Goal: Information Seeking & Learning: Find specific page/section

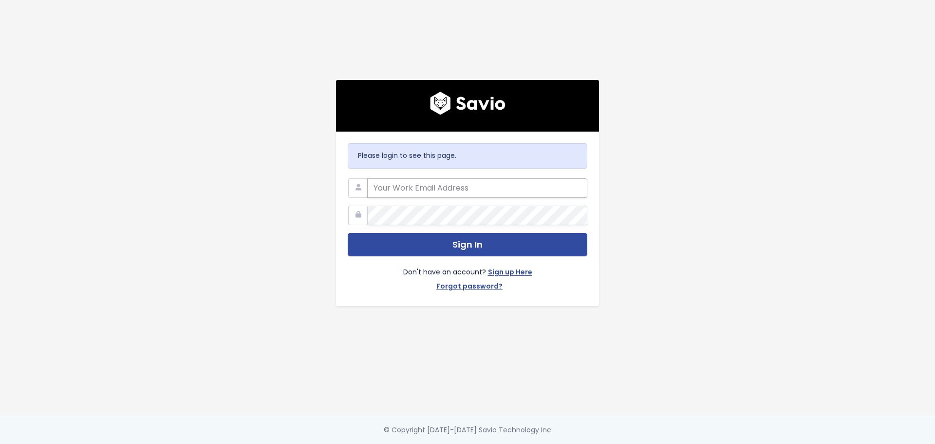
click at [417, 183] on input "email" at bounding box center [477, 187] width 220 height 19
type input "[PERSON_NAME][EMAIL_ADDRESS][DOMAIN_NAME]"
click at [348, 233] on button "Sign In" at bounding box center [468, 245] width 240 height 24
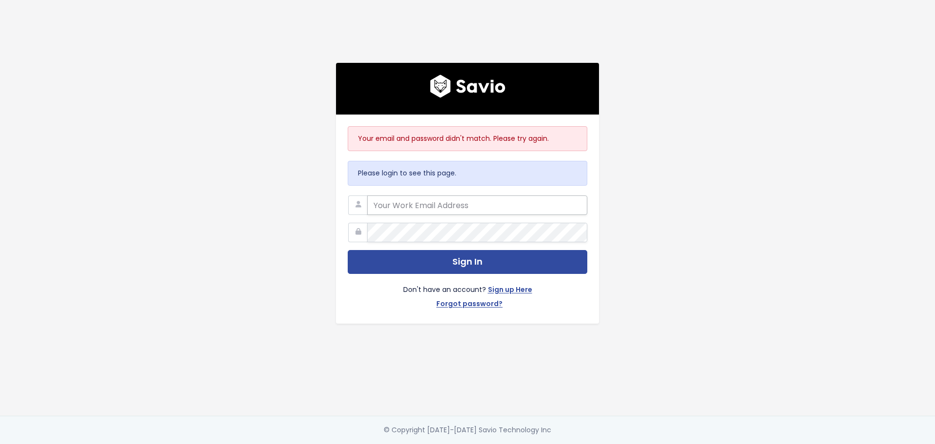
click at [409, 202] on input "email" at bounding box center [477, 204] width 220 height 19
type input "alessandro.chavez@tai-software.com"
click at [459, 299] on link "Forgot password?" at bounding box center [469, 304] width 66 height 14
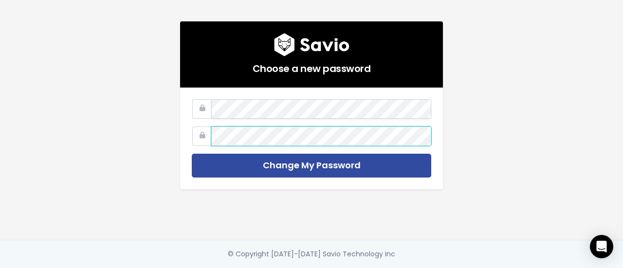
click at [192, 154] on input "Change My Password" at bounding box center [312, 166] width 240 height 24
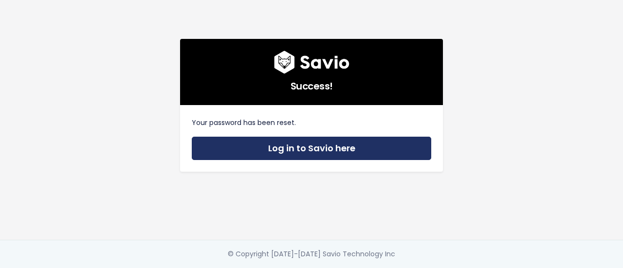
click at [301, 146] on link "Log in to Savio here" at bounding box center [312, 149] width 240 height 24
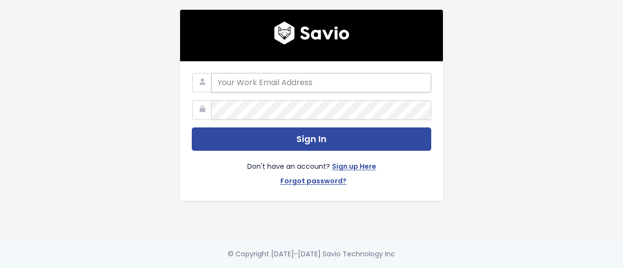
click at [280, 78] on input "email" at bounding box center [321, 82] width 220 height 19
type input "alessandro.chavez@tai-software.com"
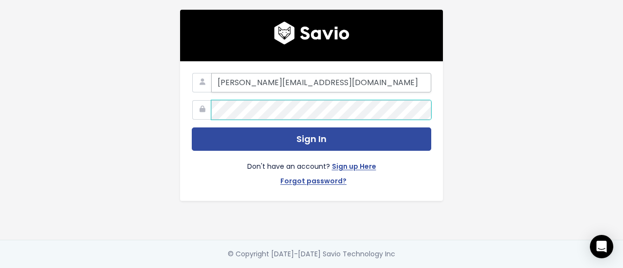
click at [192, 128] on button "Sign In" at bounding box center [312, 140] width 240 height 24
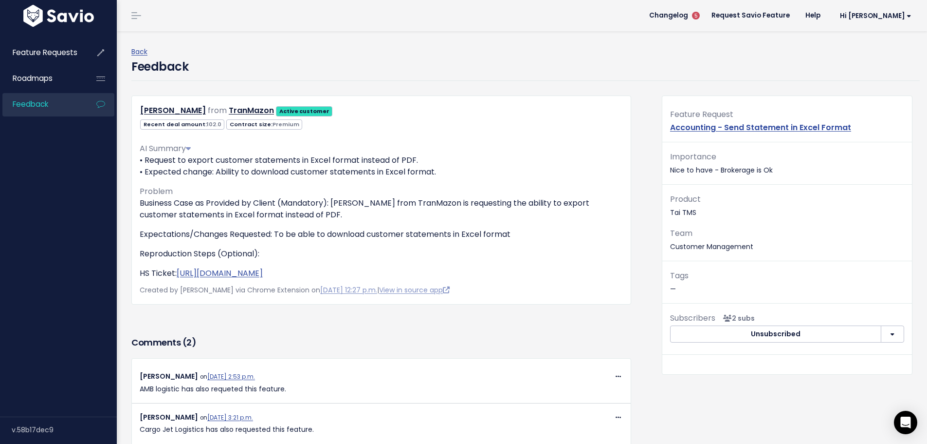
click at [314, 168] on p "• Request to export customer statements in Excel format instead of PDF. • Expec…" at bounding box center [381, 165] width 483 height 23
click at [352, 228] on p "Expectations/Changes Requested: To be able to download customer statements in E…" at bounding box center [381, 234] width 483 height 12
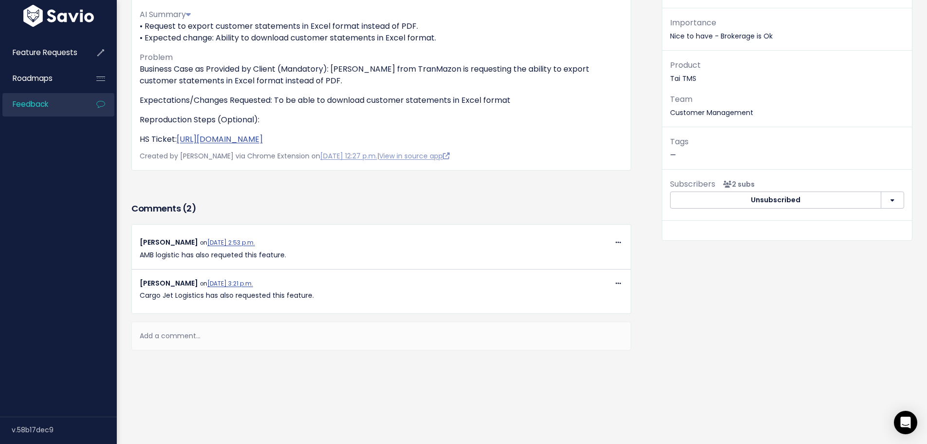
scroll to position [141, 0]
click at [375, 278] on div "Gabriel Villamil on April 22, 2025, 3:21 p.m." at bounding box center [381, 283] width 483 height 12
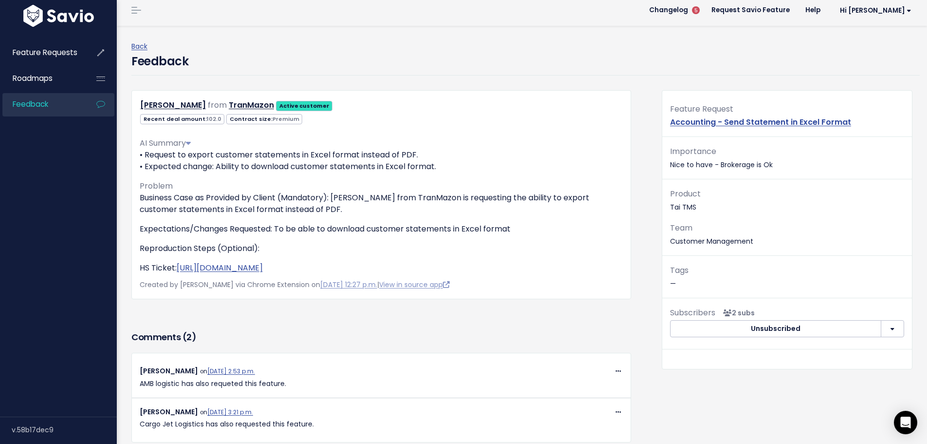
scroll to position [0, 0]
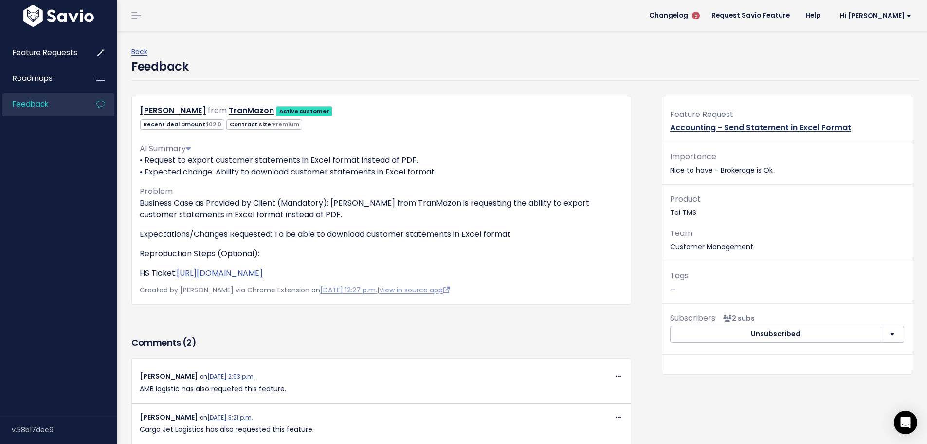
drag, startPoint x: 722, startPoint y: 133, endPoint x: 724, endPoint y: 129, distance: 5.0
click at [723, 130] on div "Feature Request Accounting - Send Statement in Excel Format" at bounding box center [788, 125] width 250 height 35
click at [724, 129] on link "Accounting - Send Statement in Excel Format" at bounding box center [760, 127] width 181 height 11
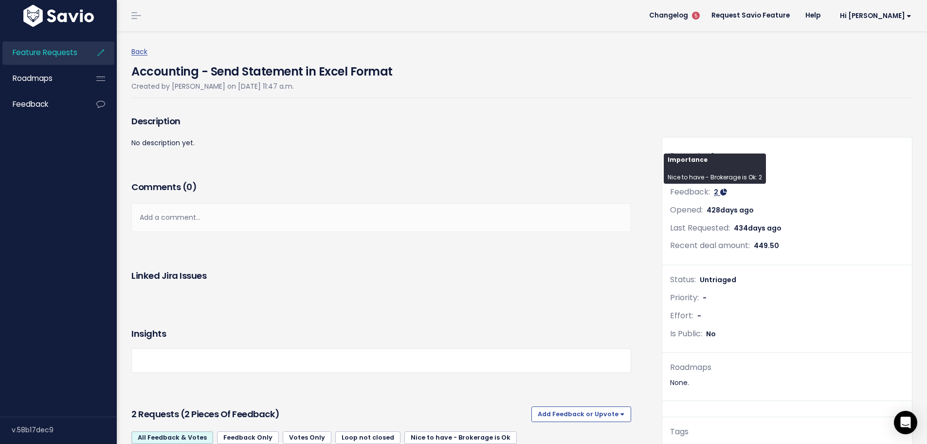
click at [714, 191] on link "2" at bounding box center [720, 192] width 13 height 10
click at [714, 192] on span "2" at bounding box center [716, 192] width 4 height 10
click at [755, 295] on div "Priority: -" at bounding box center [787, 298] width 234 height 14
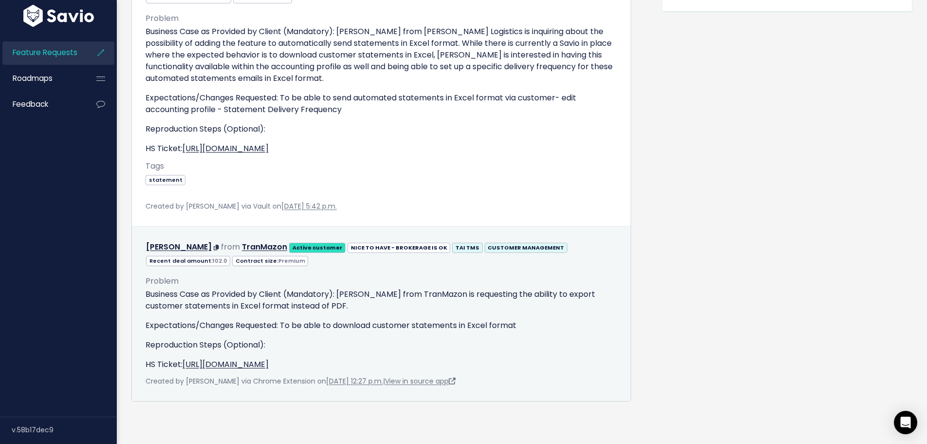
scroll to position [227, 0]
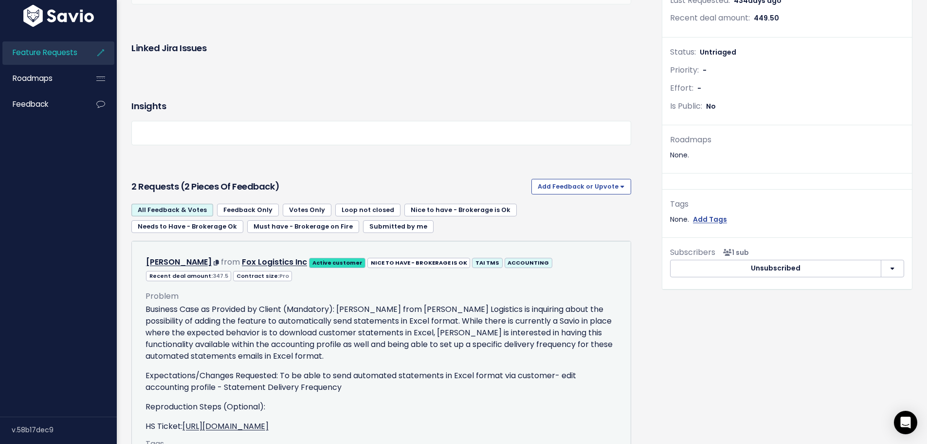
click at [296, 346] on p "Business Case as Provided by Client (Mandatory): Stephanie Lawrence from Fox Lo…" at bounding box center [382, 332] width 472 height 58
click at [403, 334] on p "Business Case as Provided by Client (Mandatory): Stephanie Lawrence from Fox Lo…" at bounding box center [382, 332] width 472 height 58
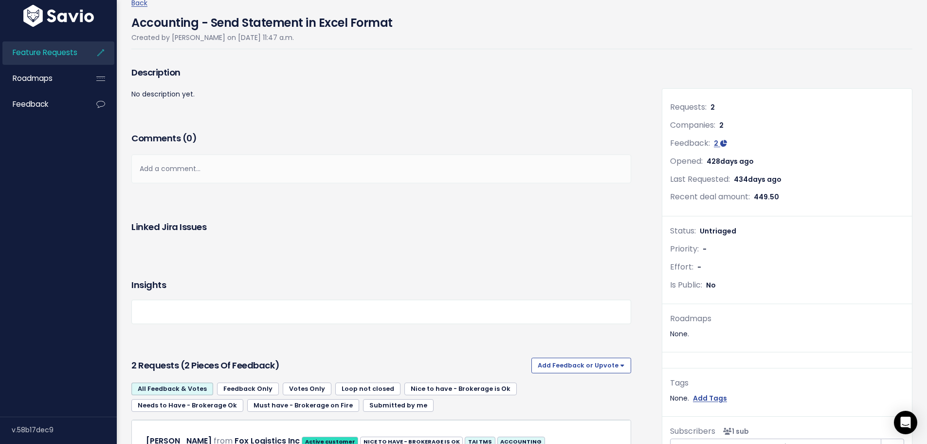
scroll to position [0, 0]
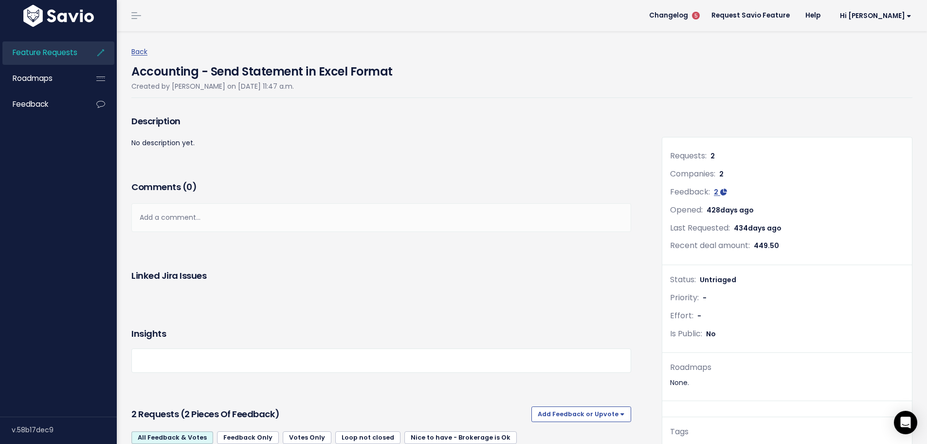
click at [167, 132] on div "Description" at bounding box center [381, 124] width 500 height 24
click at [714, 195] on span "2" at bounding box center [716, 192] width 4 height 10
click at [824, 271] on div "Requests: 2 Companies: 2 Feedback: 2 Opened: 428 days ago Last Requested: 434 d…" at bounding box center [788, 326] width 250 height 379
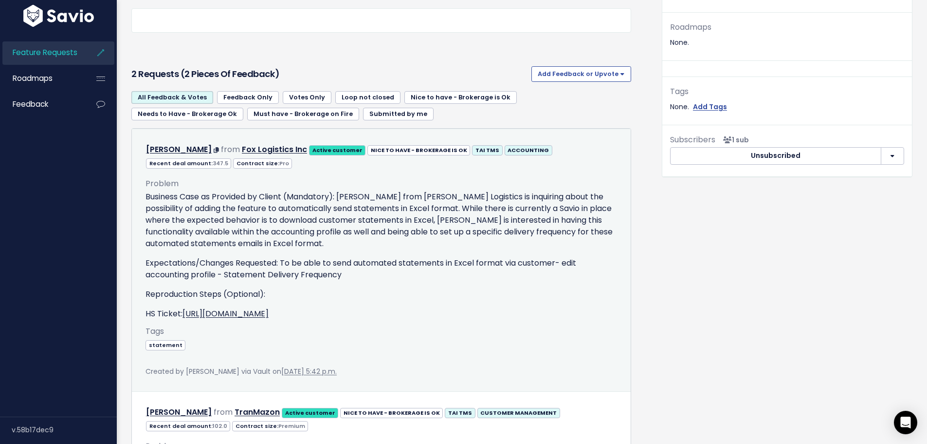
scroll to position [341, 0]
click at [217, 185] on div "Problem Business Case as Provided by Client (Mandatory): Stephanie Lawrence fro…" at bounding box center [382, 247] width 472 height 143
click at [238, 234] on p "Business Case as Provided by Client (Mandatory): Stephanie Lawrence from Fox Lo…" at bounding box center [382, 219] width 472 height 58
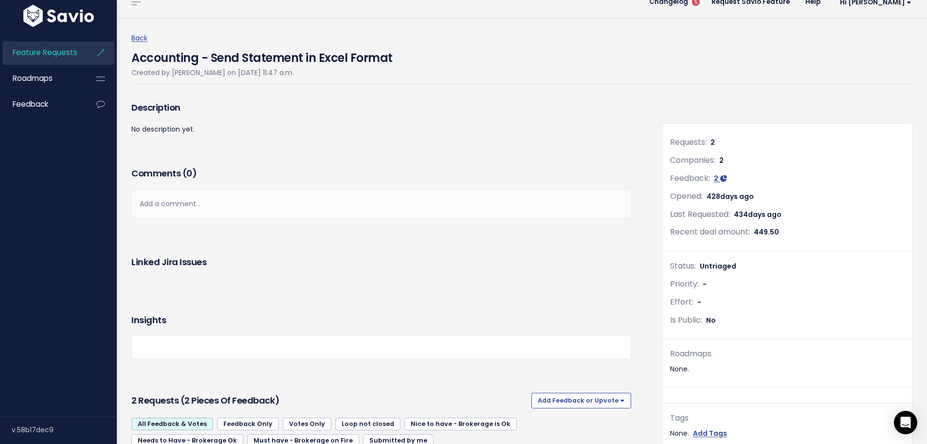
scroll to position [0, 0]
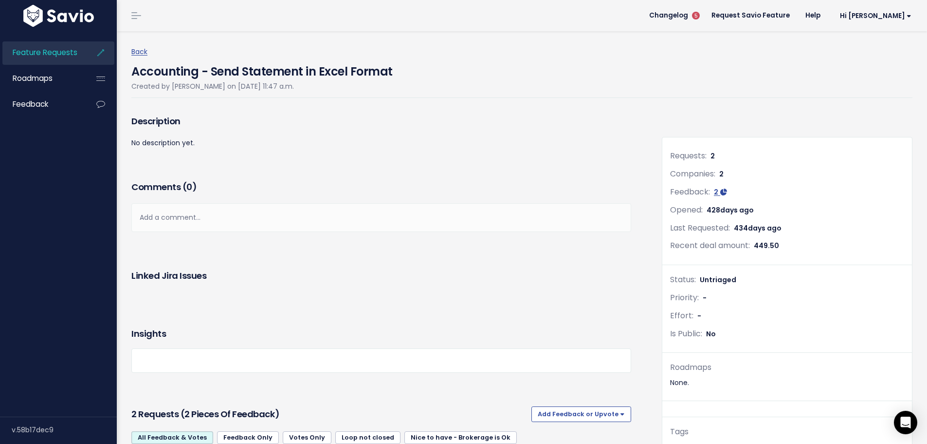
click at [106, 38] on div "Feature Requests Roadmaps Feedback" at bounding box center [58, 77] width 117 height 97
click at [73, 52] on span "Feature Requests" at bounding box center [45, 52] width 65 height 10
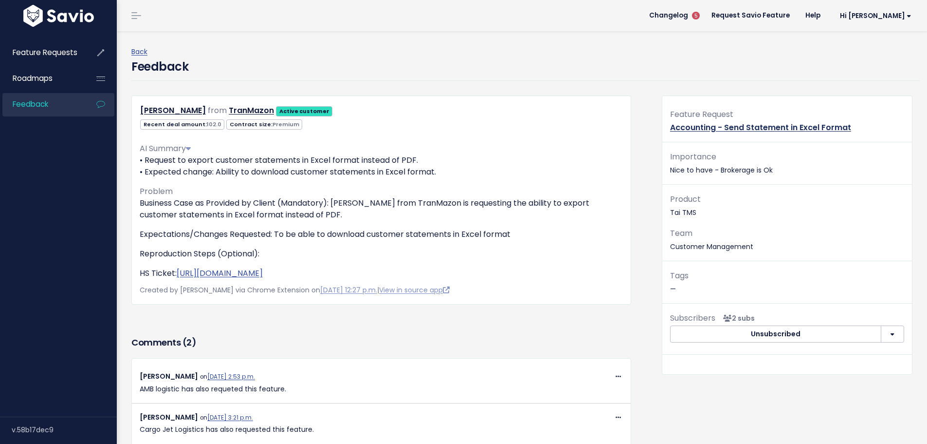
click at [722, 125] on link "Accounting - Send Statement in Excel Format" at bounding box center [760, 127] width 181 height 11
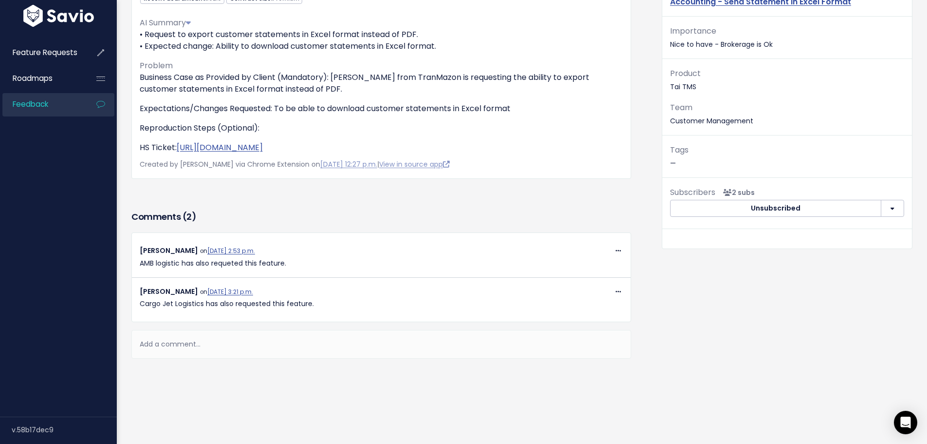
scroll to position [141, 0]
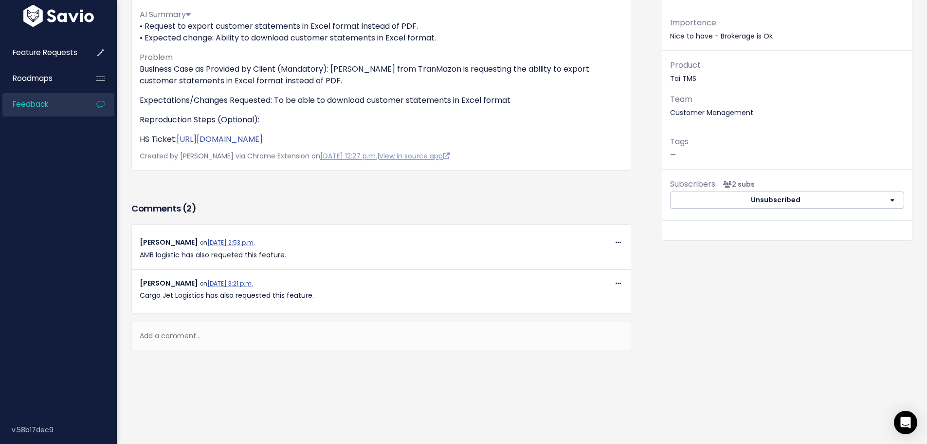
click at [364, 249] on p "AMB logistic has also requeted this feature." at bounding box center [381, 255] width 483 height 12
click at [159, 334] on div "Add a comment..." at bounding box center [381, 335] width 500 height 29
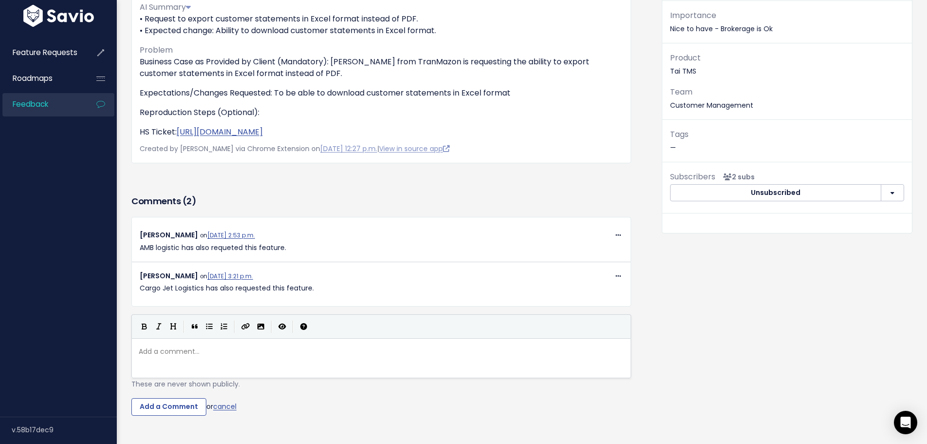
click at [655, 330] on div "Feature Request Accounting - Send Statement in Excel Format Importance Nice to …" at bounding box center [787, 206] width 265 height 505
click at [472, 203] on h3 "Comments ( 2 )" at bounding box center [381, 201] width 500 height 14
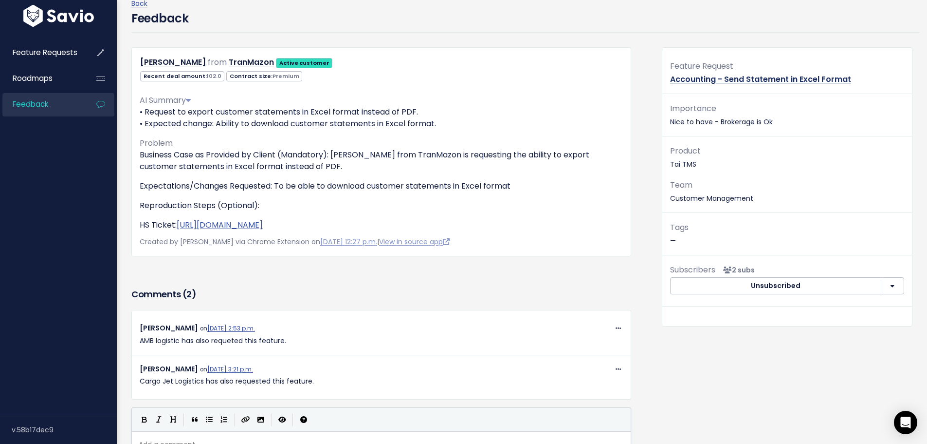
scroll to position [49, 0]
drag, startPoint x: 867, startPoint y: 81, endPoint x: 656, endPoint y: 85, distance: 210.8
click at [656, 85] on div "Feature Request Accounting - Send Statement in Excel Format Importance Nice to …" at bounding box center [787, 299] width 265 height 505
copy link "Accounting - Send Statement in Excel Format"
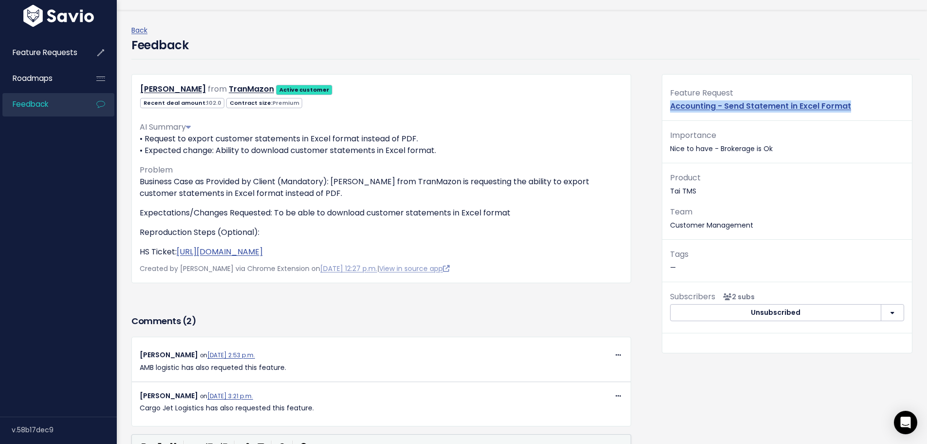
scroll to position [19, 0]
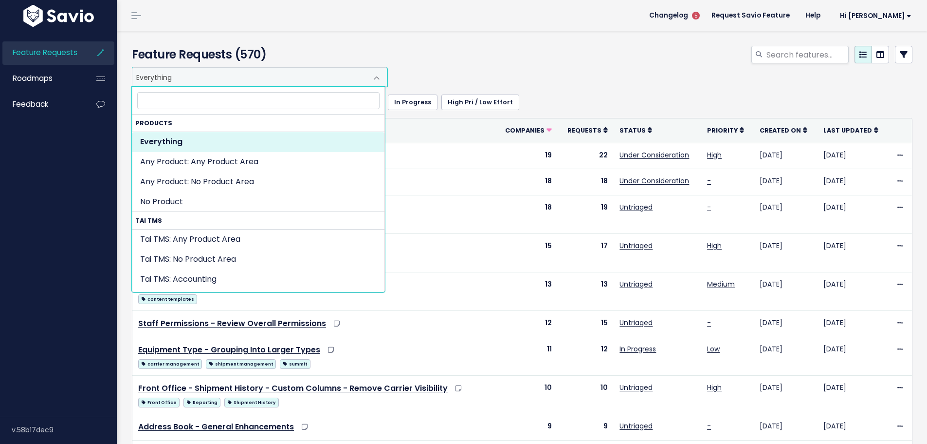
click at [206, 80] on span "Everything" at bounding box center [249, 77] width 235 height 19
click at [211, 106] on input "search" at bounding box center [258, 100] width 242 height 17
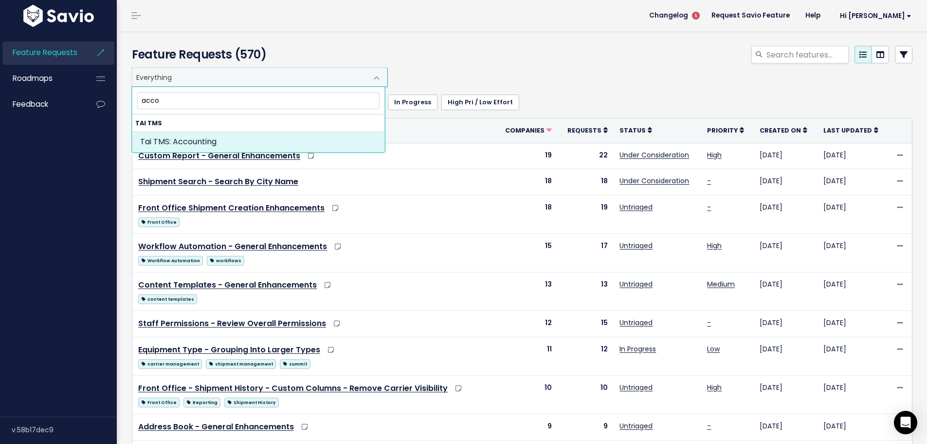
type input "acco"
select select "MAIN:ACCOUNTING"
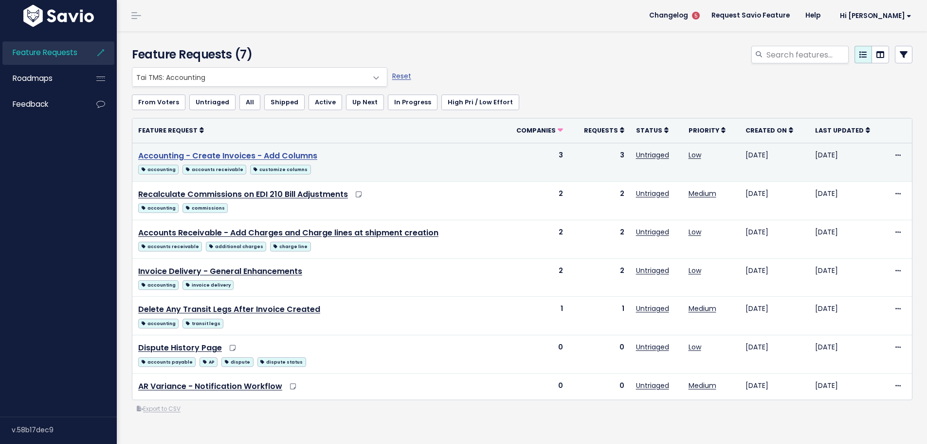
scroll to position [1, 0]
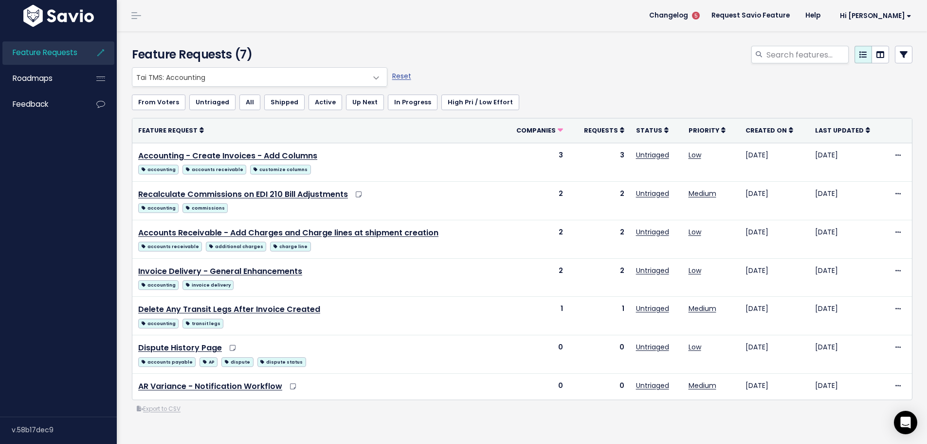
click at [243, 103] on link "All" at bounding box center [250, 102] width 21 height 16
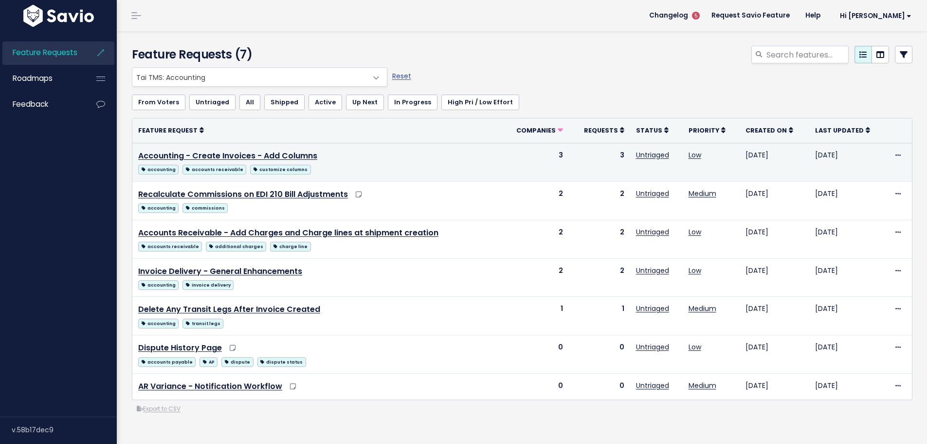
scroll to position [1, 0]
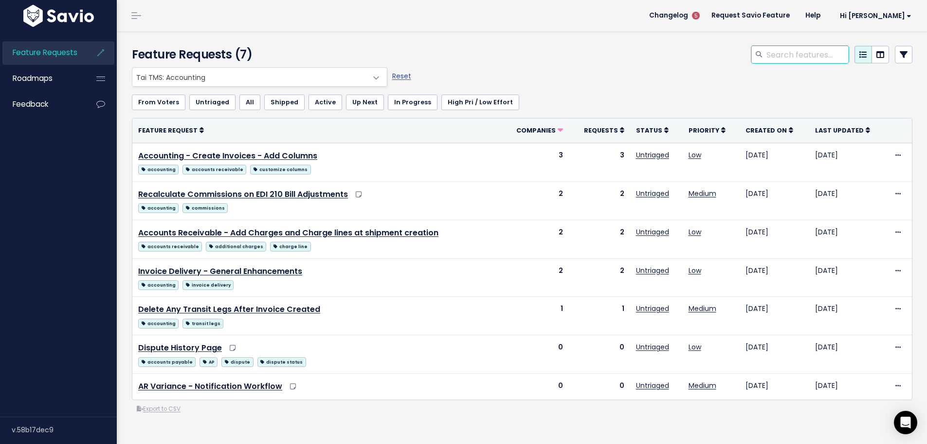
click at [772, 55] on input "search" at bounding box center [807, 55] width 83 height 18
paste input "Accounting - Send Statement in Excel Format"
type input "Accounting - Send Statement in Excel Format"
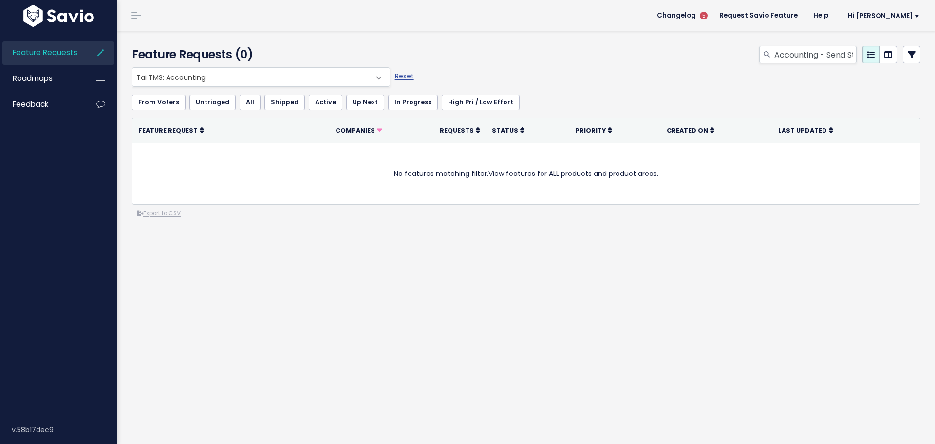
click at [280, 81] on span "Tai TMS: Accounting" at bounding box center [251, 77] width 238 height 19
click at [403, 76] on link "Reset" at bounding box center [404, 76] width 19 height 10
select select ":"
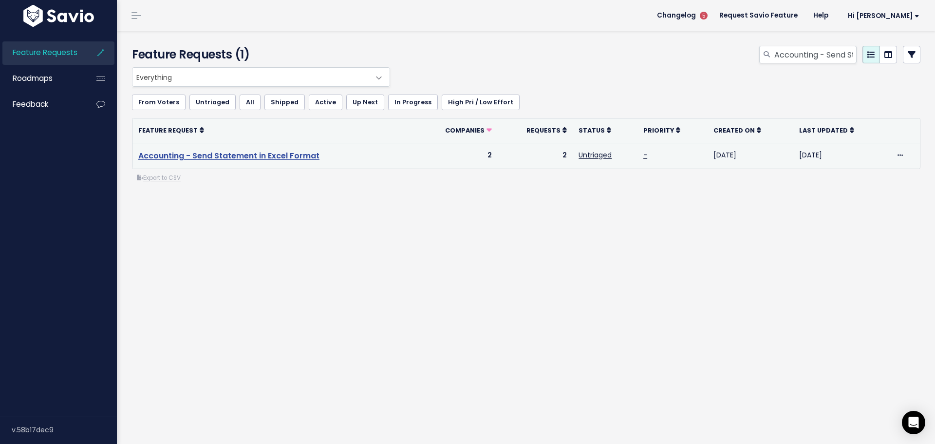
click at [278, 155] on link "Accounting - Send Statement in Excel Format" at bounding box center [228, 155] width 181 height 11
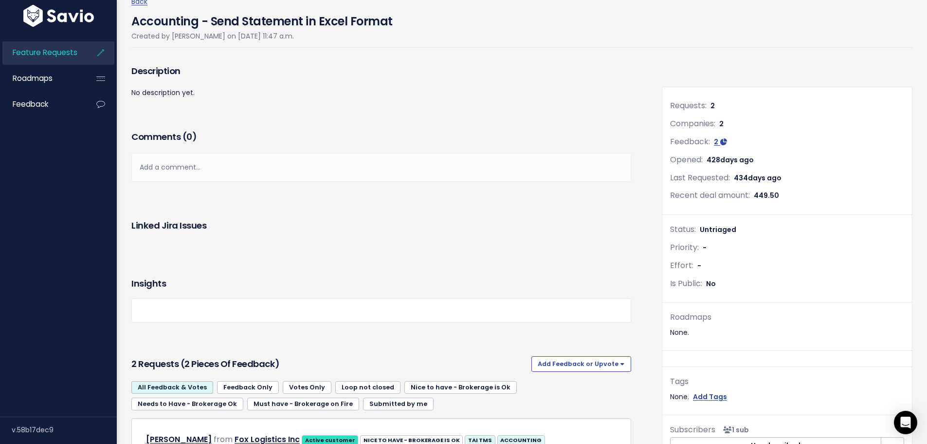
scroll to position [33, 0]
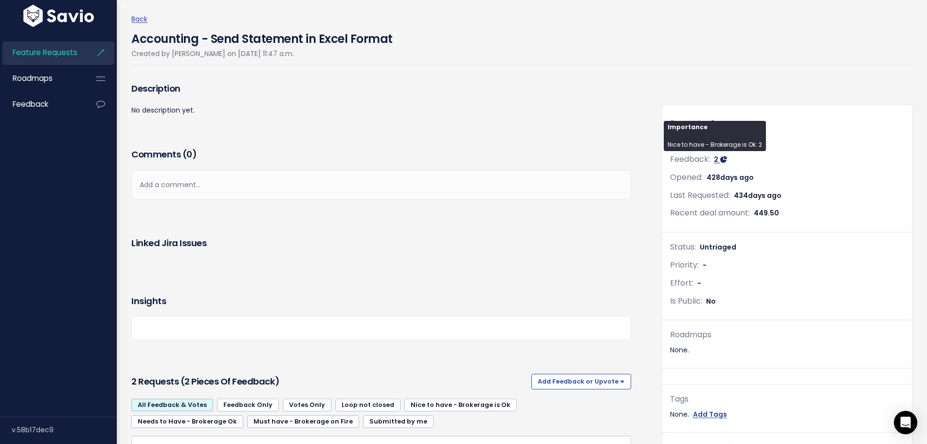
click at [714, 162] on span "2" at bounding box center [716, 159] width 4 height 10
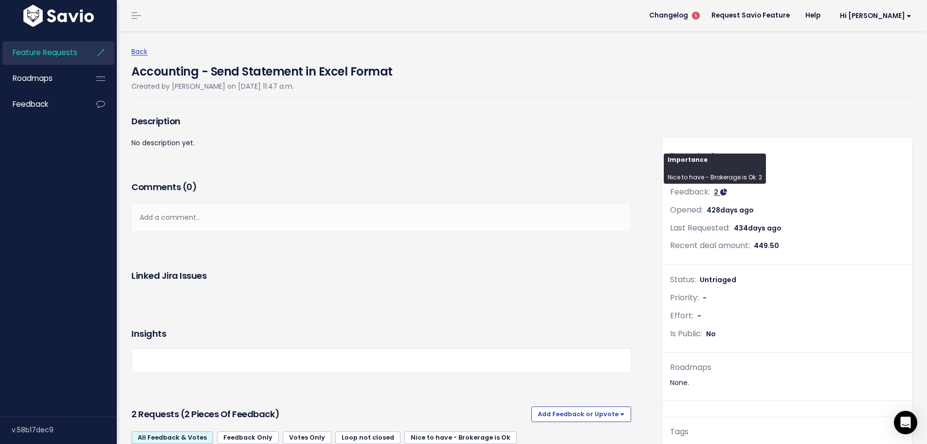
click at [714, 190] on span "2" at bounding box center [716, 192] width 4 height 10
click at [770, 236] on div "Requests: 2 Companies: 2 Feedback: 2 Opened: 428 days ago Last Requested: 434 d…" at bounding box center [788, 207] width 250 height 116
click at [721, 193] on icon at bounding box center [724, 191] width 7 height 7
click at [714, 192] on span "2" at bounding box center [716, 192] width 4 height 10
click at [798, 251] on div "Recent deal amount: 449.50" at bounding box center [787, 246] width 234 height 14
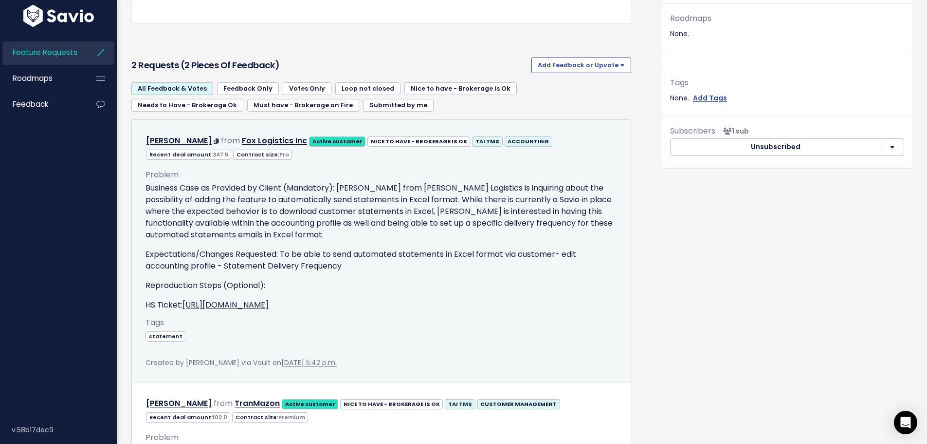
scroll to position [438, 0]
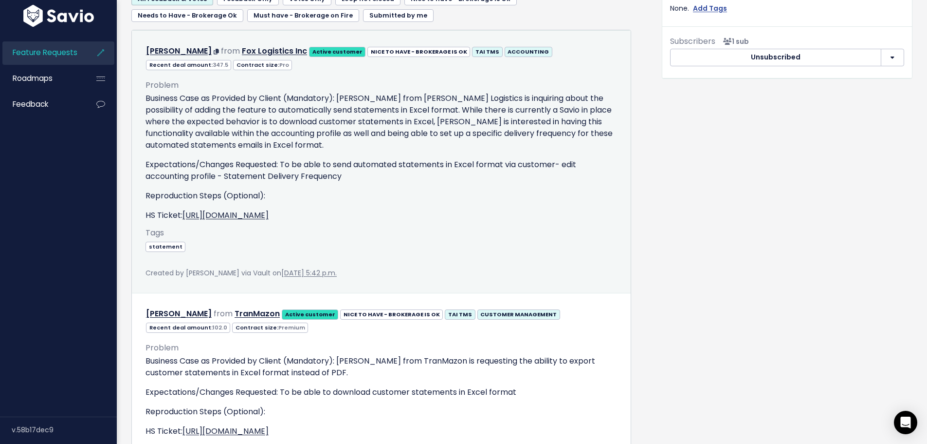
click at [394, 173] on p "Expectations/Changes Requested: To be able to send automated statements in Exce…" at bounding box center [382, 170] width 472 height 23
click at [269, 214] on link "https://app.hubspot.com/contacts/8335007/record/0-5/2878707375" at bounding box center [226, 214] width 86 height 11
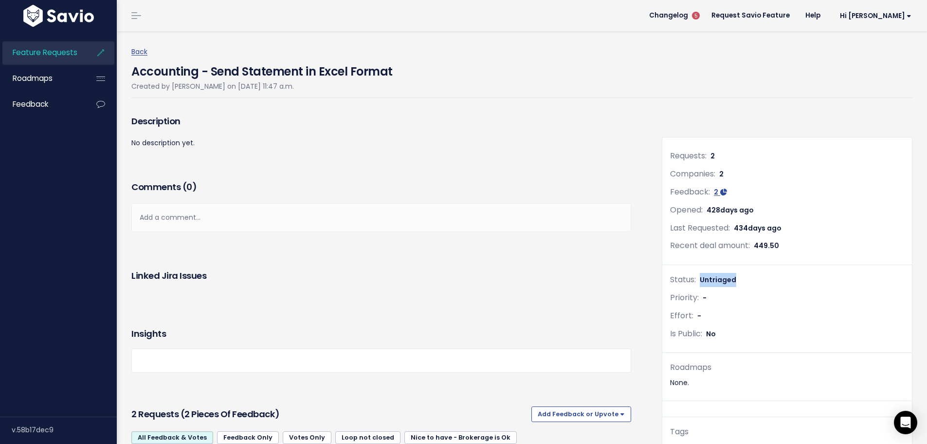
drag, startPoint x: 733, startPoint y: 283, endPoint x: 697, endPoint y: 282, distance: 36.0
click at [697, 282] on div "Status: Untriaged" at bounding box center [787, 280] width 234 height 14
copy span "Untriaged"
